Goal: Check status: Check status

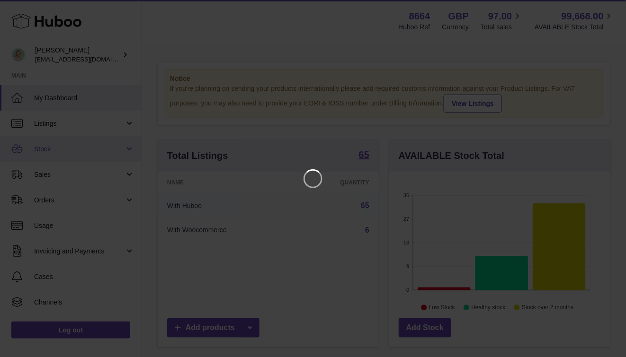
scroll to position [148, 224]
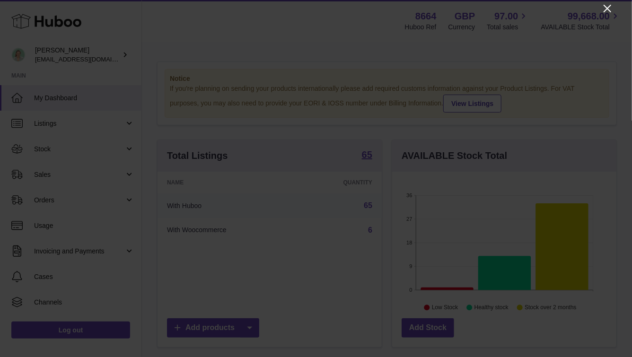
click at [609, 9] on icon "Close" at bounding box center [608, 9] width 8 height 8
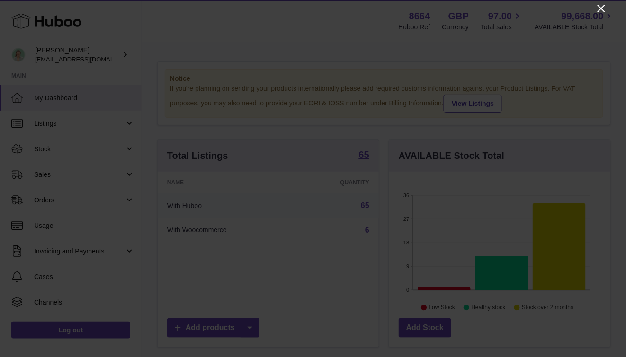
scroll to position [473162, 473089]
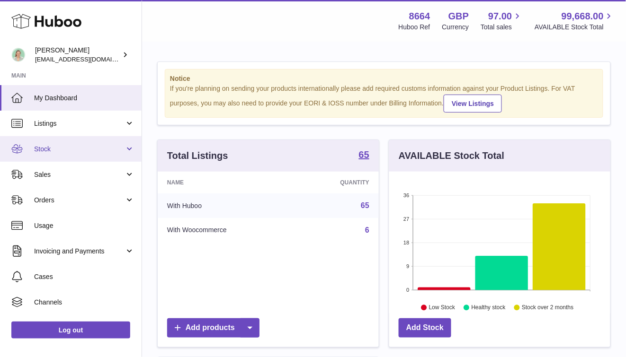
click at [126, 149] on link "Stock" at bounding box center [71, 149] width 142 height 26
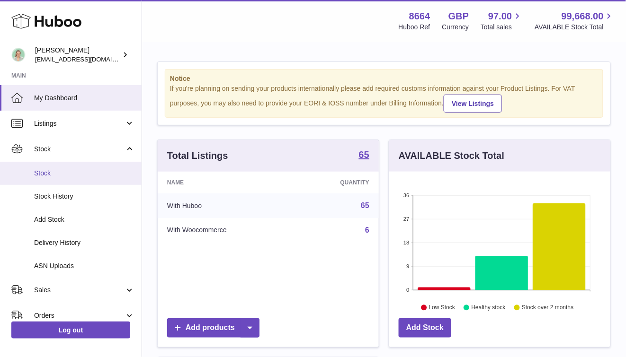
click at [113, 179] on link "Stock" at bounding box center [71, 173] width 142 height 23
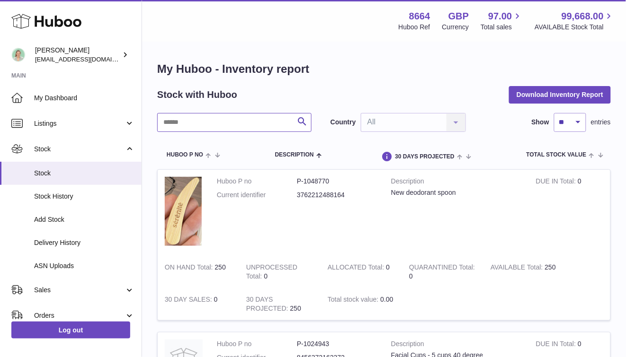
click at [216, 122] on input "text" at bounding box center [234, 122] width 154 height 19
type input "***"
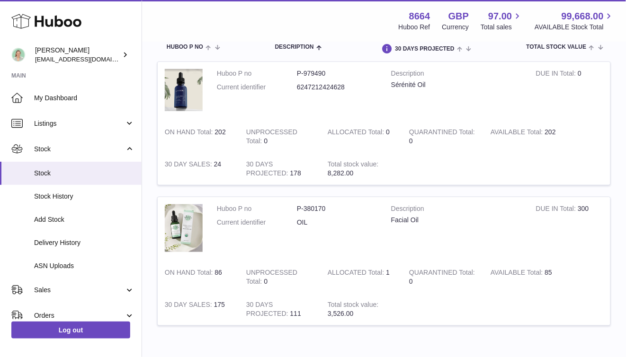
scroll to position [109, 0]
click at [565, 276] on td "AVAILABLE Total 85" at bounding box center [523, 276] width 81 height 32
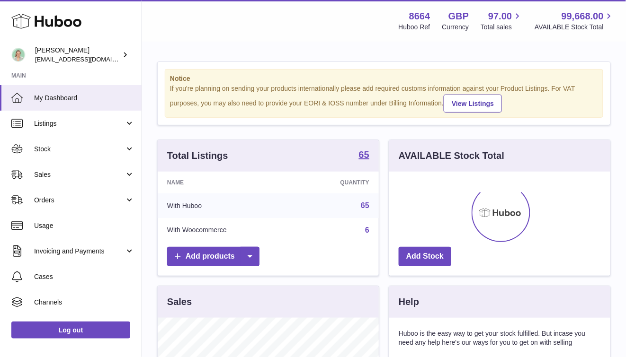
scroll to position [148, 221]
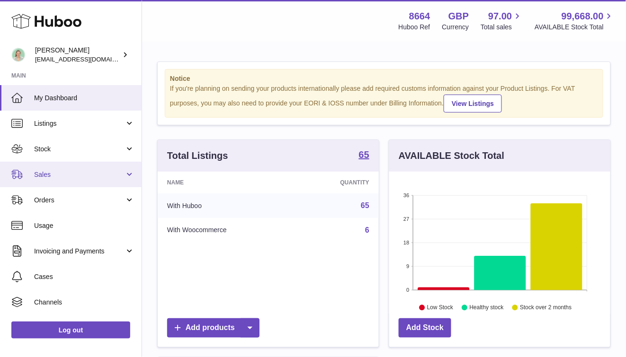
click at [73, 166] on link "Sales" at bounding box center [71, 175] width 142 height 26
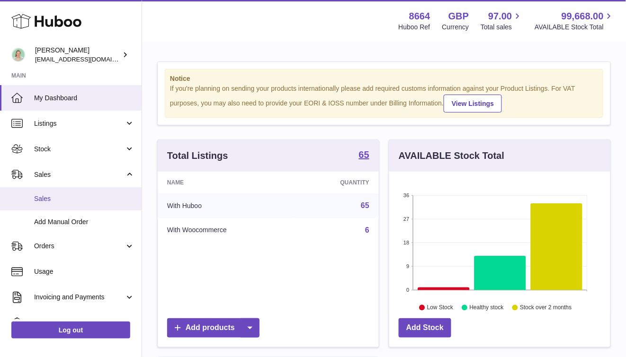
click at [75, 197] on span "Sales" at bounding box center [84, 199] width 100 height 9
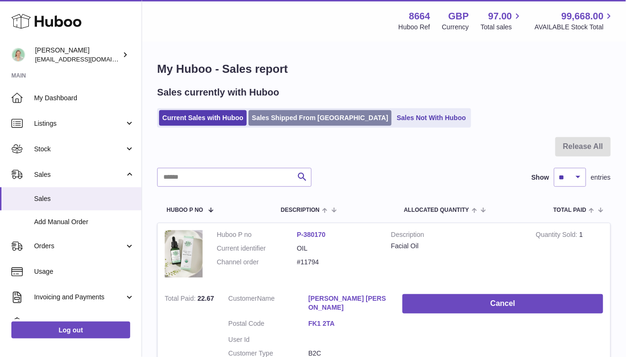
click at [266, 117] on link "Sales Shipped From Huboo" at bounding box center [319, 118] width 143 height 16
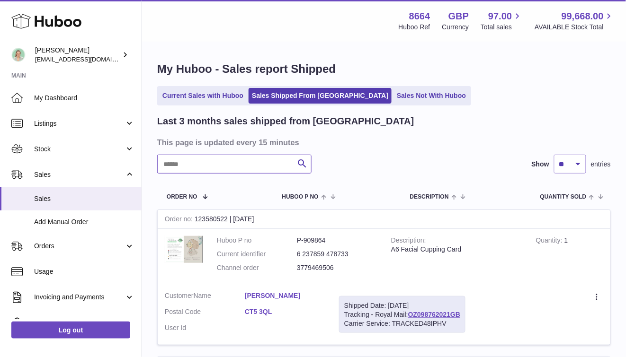
click at [243, 161] on input "text" at bounding box center [234, 164] width 154 height 19
type input "***"
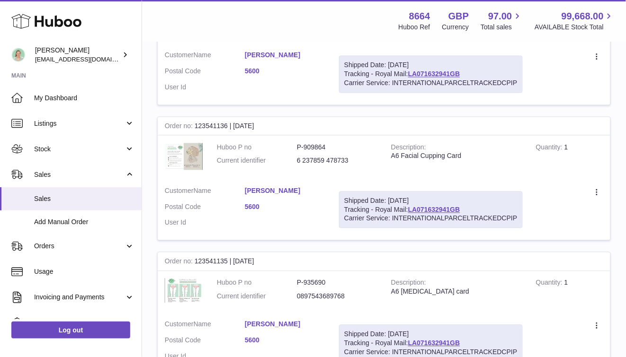
scroll to position [235, 0]
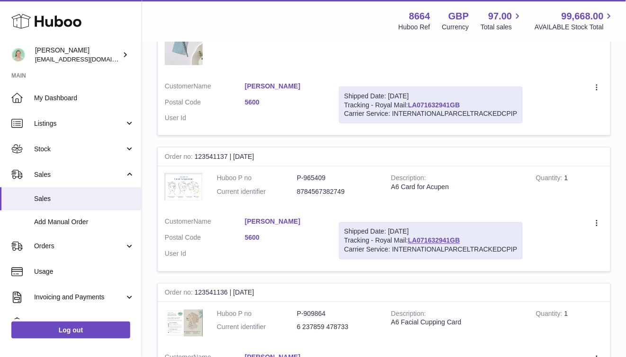
click at [435, 104] on link "LA071632941GB" at bounding box center [434, 105] width 52 height 8
